Goal: Navigation & Orientation: Find specific page/section

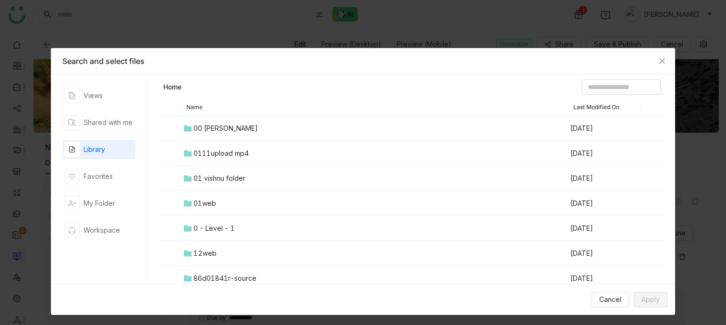
scroll to position [752, 0]
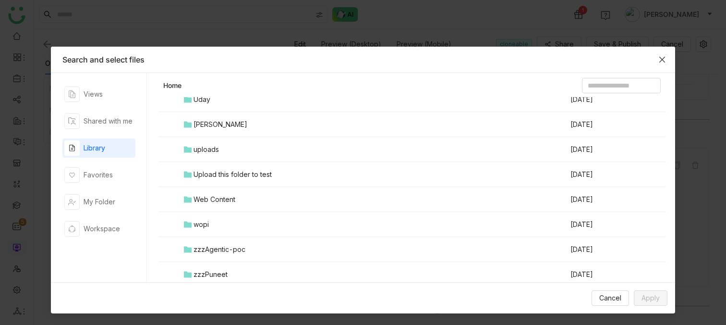
click at [664, 57] on icon "Close" at bounding box center [663, 60] width 6 height 6
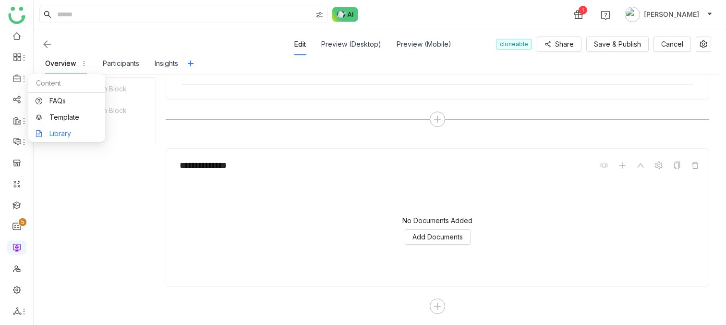
click at [48, 136] on link "Library" at bounding box center [67, 133] width 62 height 7
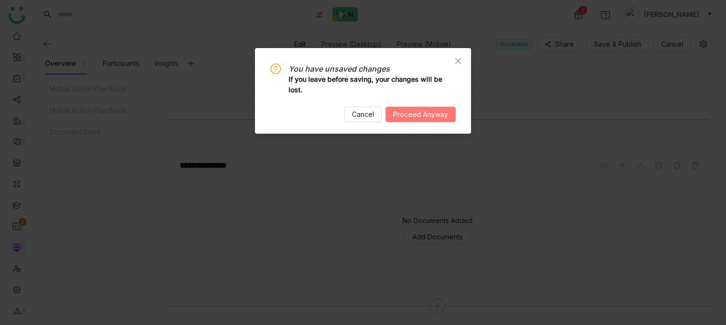
click at [410, 115] on span "Proceed Anyway" at bounding box center [420, 114] width 55 height 11
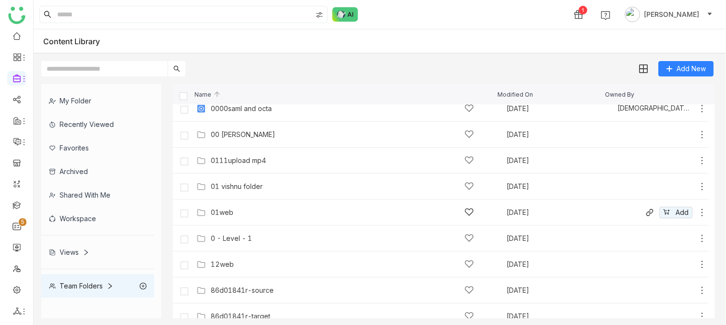
scroll to position [15, 0]
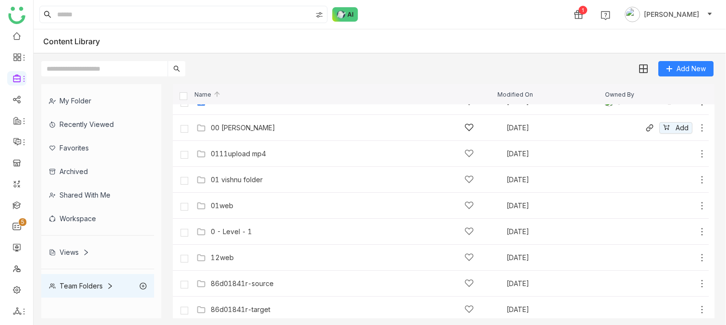
click at [239, 130] on div "00 [PERSON_NAME]" at bounding box center [243, 128] width 64 height 8
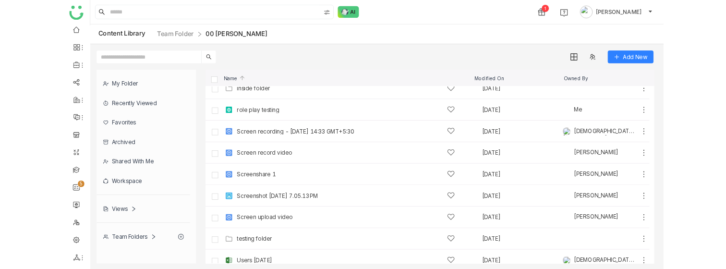
scroll to position [357, 0]
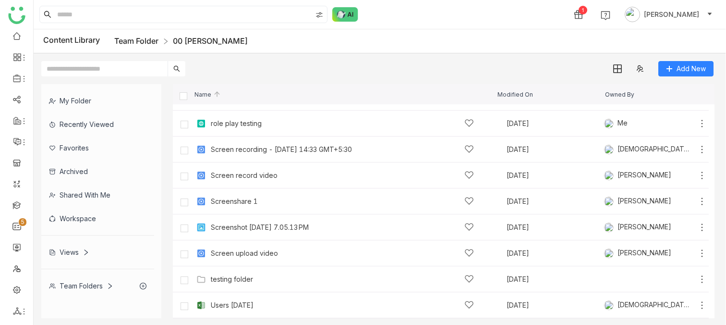
click at [146, 42] on link "Team Folder" at bounding box center [136, 41] width 44 height 10
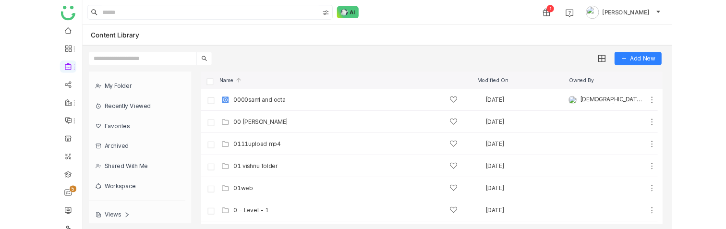
scroll to position [82, 0]
